Goal: Find contact information: Find contact information

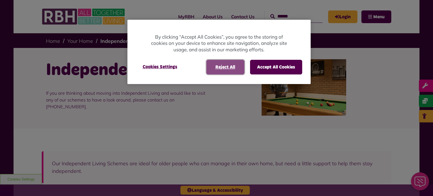
click at [235, 64] on button "Reject All" at bounding box center [225, 67] width 38 height 15
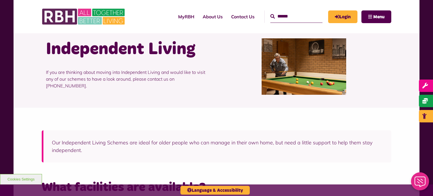
scroll to position [21, 0]
click at [377, 111] on div "Our Independent Living Schemes are ideal for older people who can manage in the…" at bounding box center [217, 142] width 406 height 69
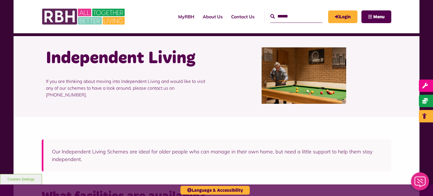
scroll to position [12, 0]
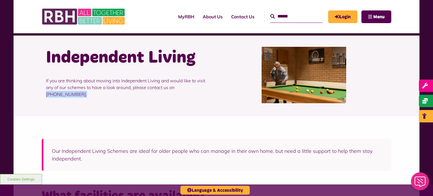
drag, startPoint x: 177, startPoint y: 88, endPoint x: 239, endPoint y: 80, distance: 62.5
click at [239, 80] on div "Independent Living If you are thinking about moving into Independent Living and…" at bounding box center [217, 75] width 350 height 79
click at [239, 80] on div at bounding box center [303, 75] width 175 height 56
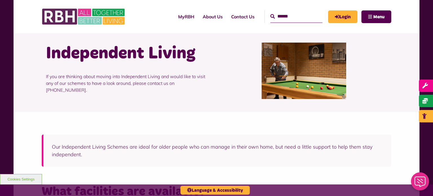
scroll to position [0, 0]
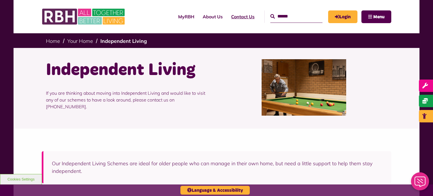
click at [227, 23] on link "Contact Us" at bounding box center [243, 16] width 32 height 15
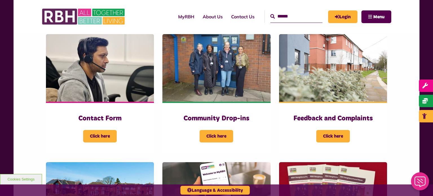
scroll to position [125, 0]
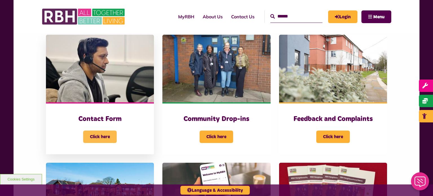
click at [109, 131] on span "Click here" at bounding box center [100, 137] width 34 height 12
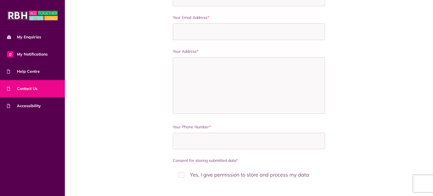
scroll to position [311, 0]
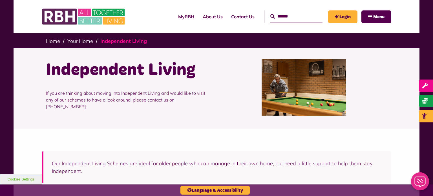
click at [131, 40] on link "Independent Living" at bounding box center [123, 41] width 47 height 6
click at [235, 18] on link "Contact Us" at bounding box center [243, 16] width 32 height 15
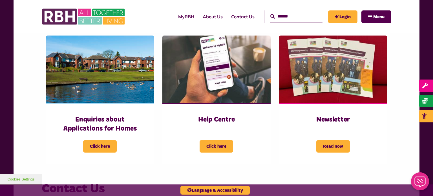
scroll to position [252, 0]
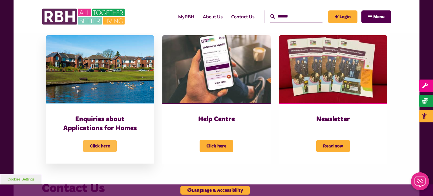
click at [94, 150] on span "Click here" at bounding box center [100, 146] width 34 height 12
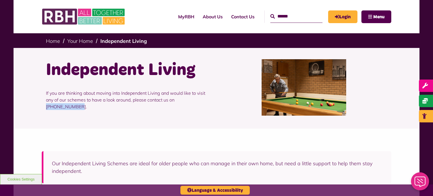
drag, startPoint x: 178, startPoint y: 100, endPoint x: 208, endPoint y: 101, distance: 30.5
click at [208, 101] on p "If you are thinking about moving into Independent Living and would like to visi…" at bounding box center [129, 99] width 166 height 37
copy p "0800 027 7769"
